Goal: Find specific page/section

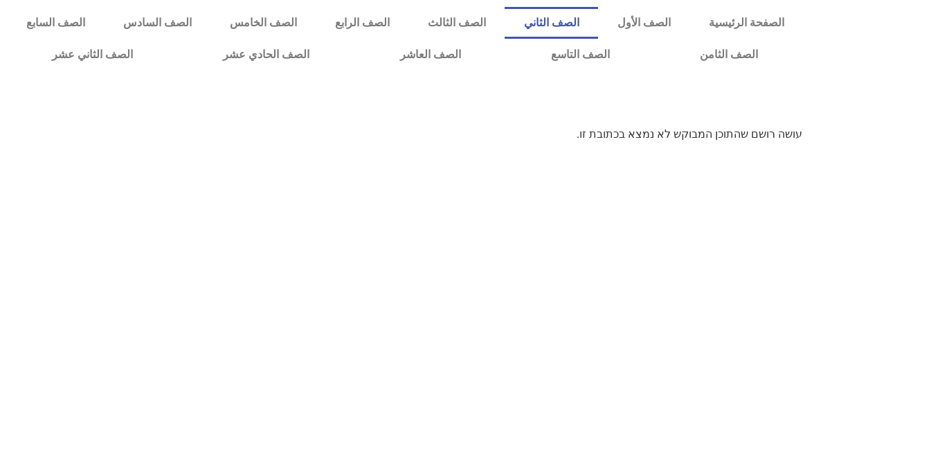
click at [590, 21] on link "الصف الثاني" at bounding box center [550, 23] width 93 height 32
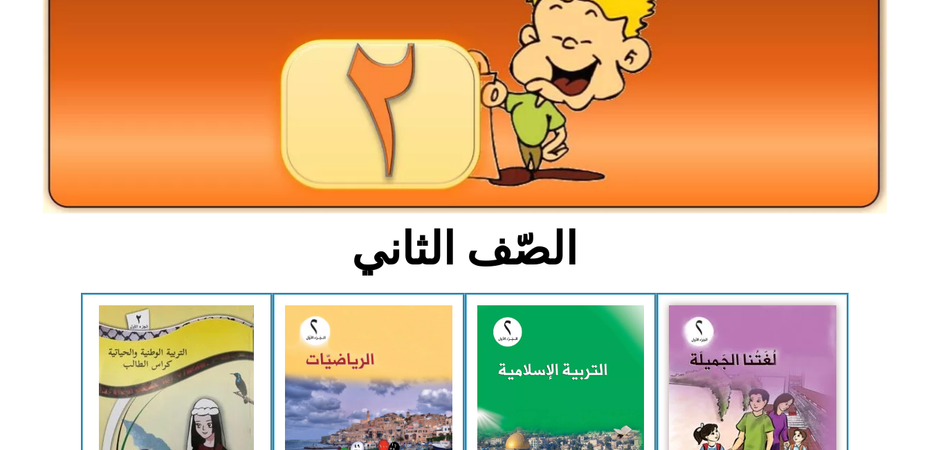
scroll to position [138, 0]
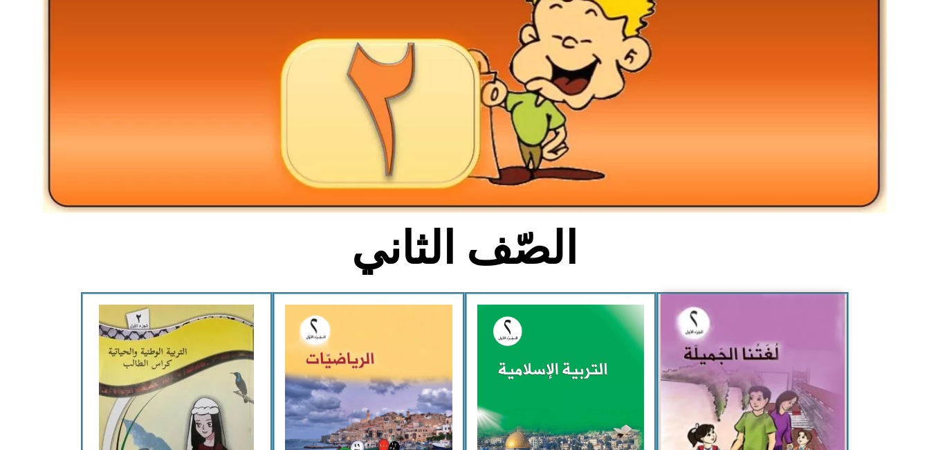
click at [751, 366] on img at bounding box center [753, 408] width 184 height 228
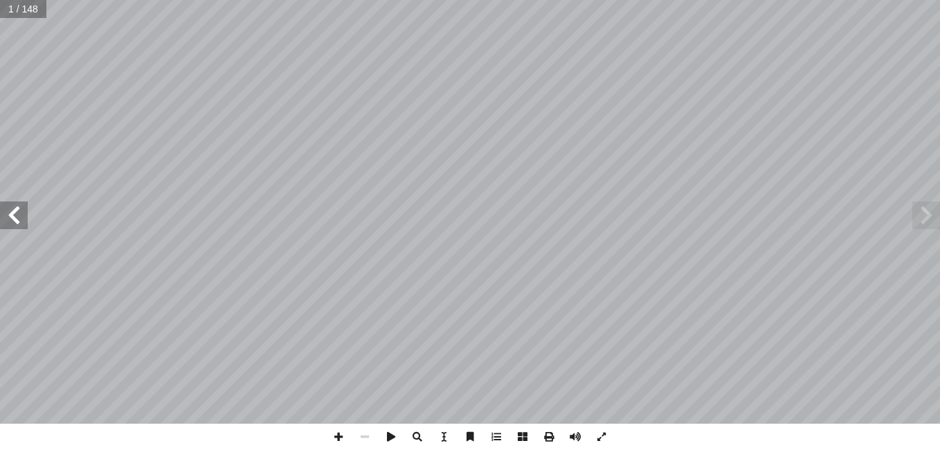
click at [12, 214] on span at bounding box center [14, 215] width 28 height 28
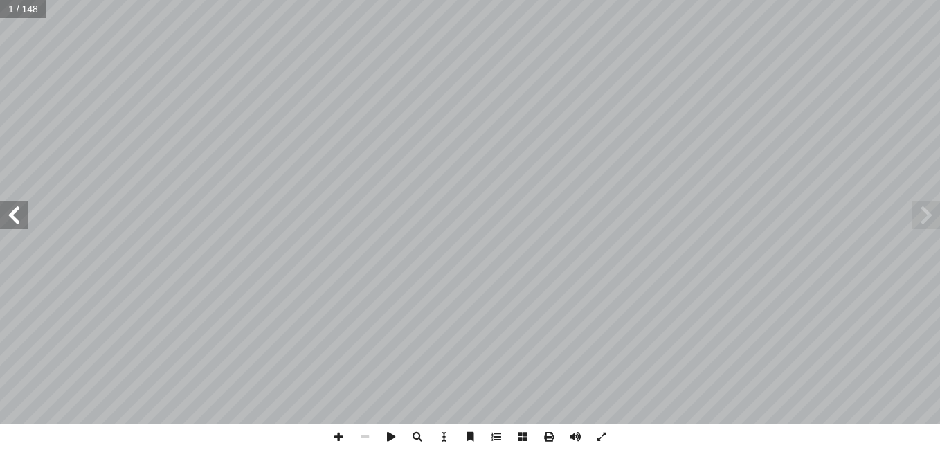
click at [12, 214] on span at bounding box center [14, 215] width 28 height 28
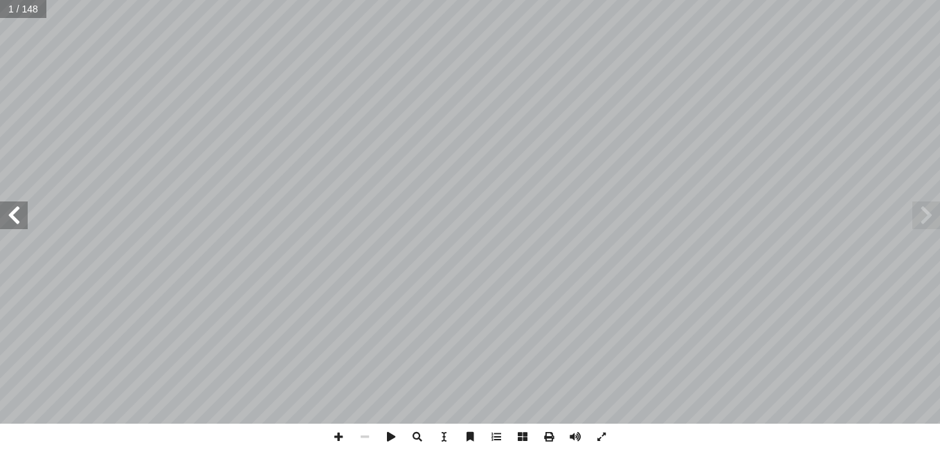
click at [12, 214] on span at bounding box center [14, 215] width 28 height 28
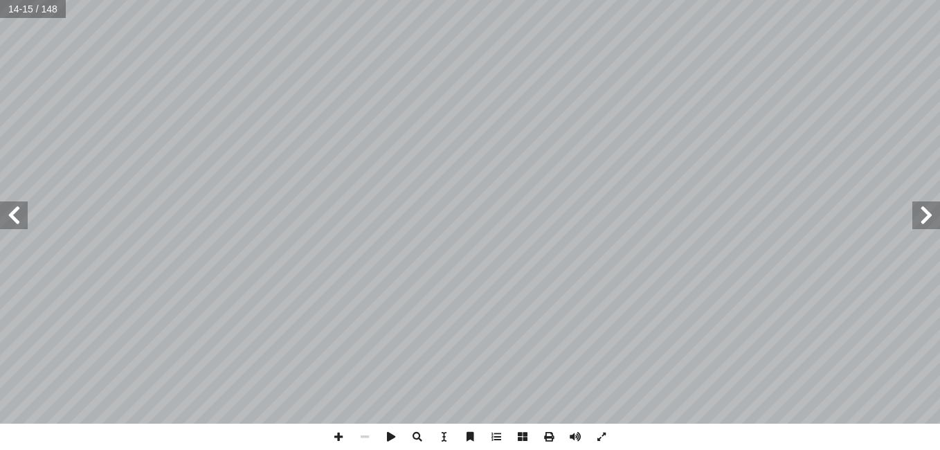
click at [12, 214] on span at bounding box center [14, 215] width 28 height 28
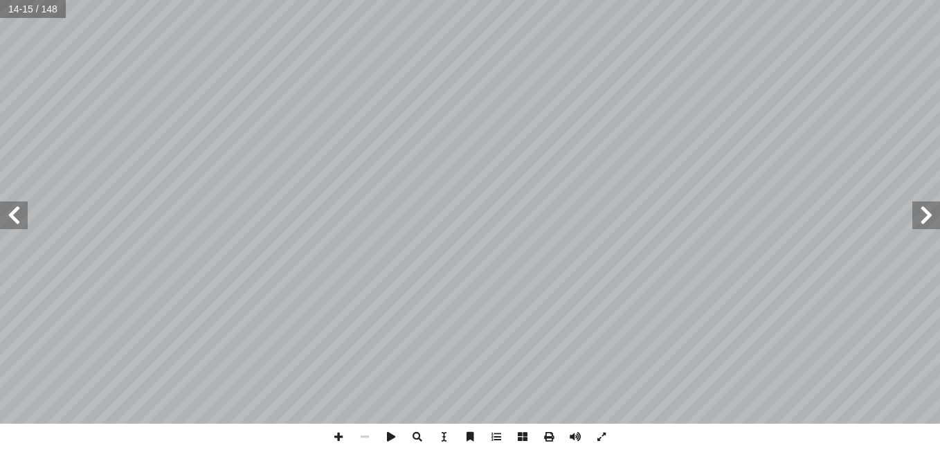
click at [12, 214] on span at bounding box center [14, 215] width 28 height 28
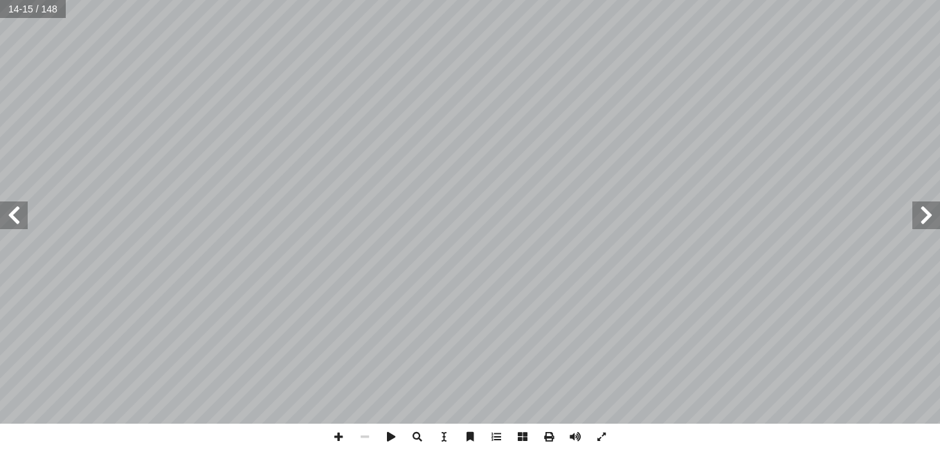
click at [12, 214] on span at bounding box center [14, 215] width 28 height 28
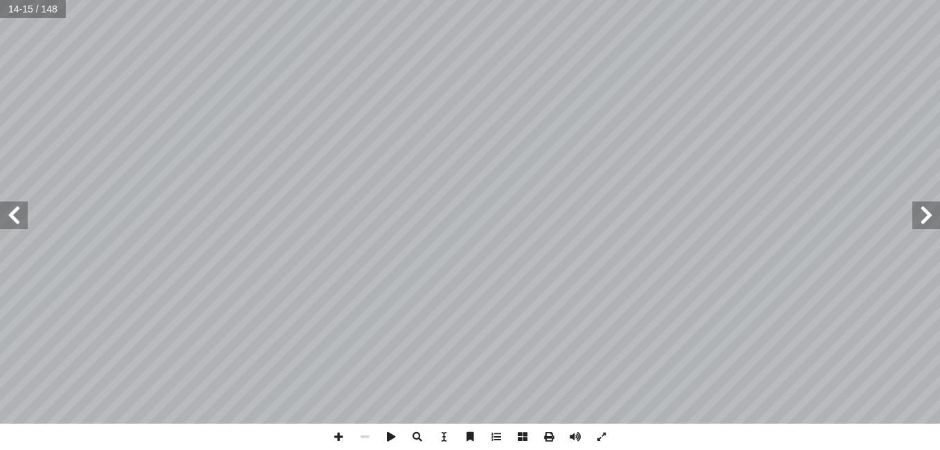
click at [12, 214] on span at bounding box center [14, 215] width 28 height 28
click at [339, 435] on span at bounding box center [338, 436] width 26 height 26
click at [338, 435] on span at bounding box center [338, 436] width 26 height 26
